Goal: Information Seeking & Learning: Find specific fact

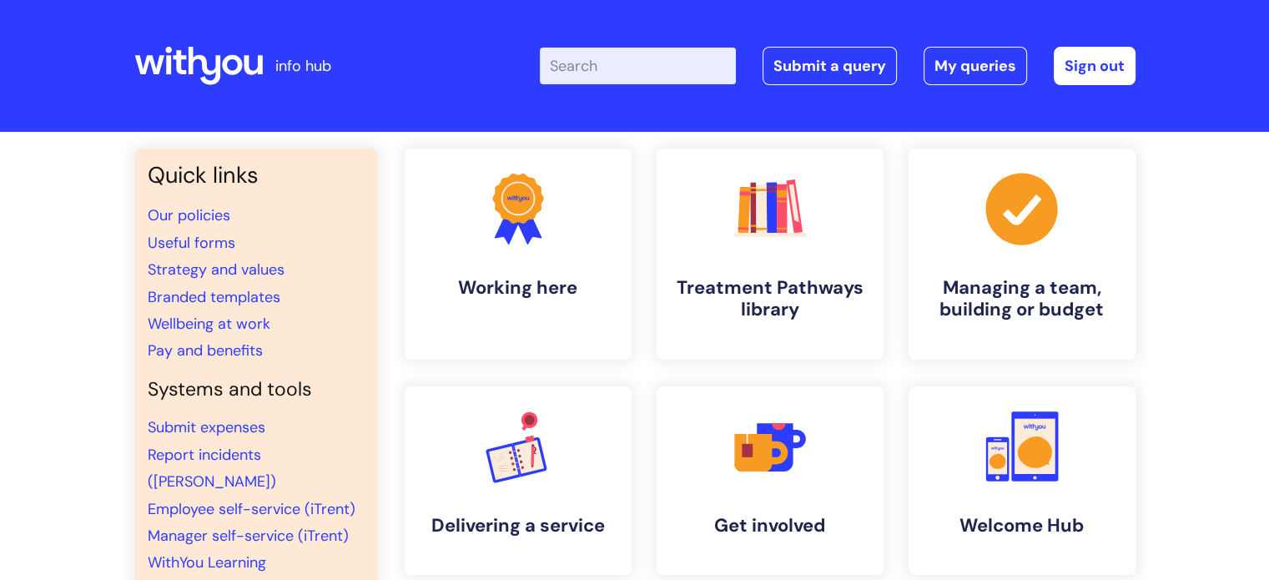
click at [604, 52] on input "Enter your search term here..." at bounding box center [638, 66] width 196 height 37
type input "awareness moments"
click button "Search" at bounding box center [0, 0] width 0 height 0
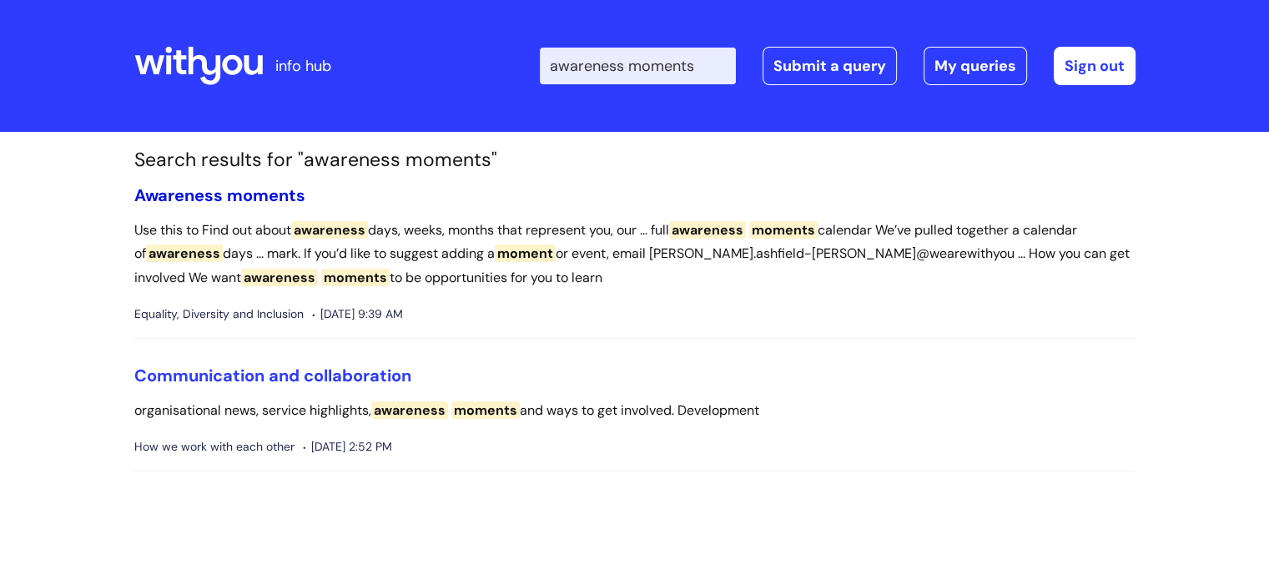
click at [250, 189] on span "moments" at bounding box center [266, 195] width 78 height 22
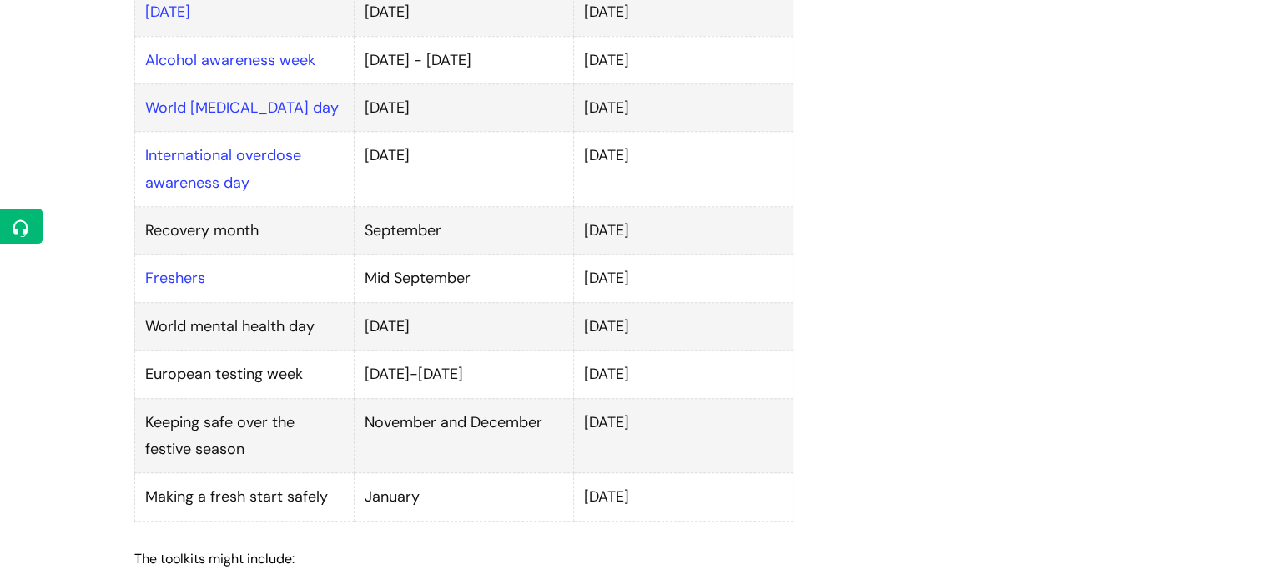
scroll to position [1335, 0]
